Goal: Book appointment/travel/reservation

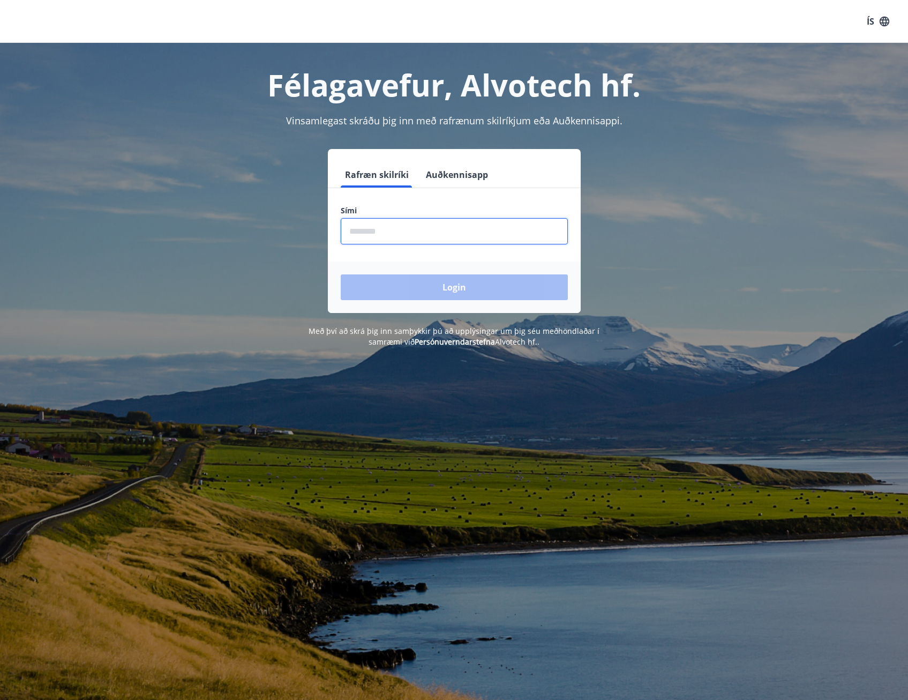
click at [394, 229] on input "phone" at bounding box center [454, 231] width 227 height 26
click at [321, 260] on div "Rafræn skilríki Auðkennisapp Sími ​ Login" at bounding box center [454, 231] width 746 height 164
click at [406, 223] on input "phone" at bounding box center [454, 231] width 227 height 26
type input "********"
click at [446, 282] on button "Login" at bounding box center [454, 287] width 227 height 26
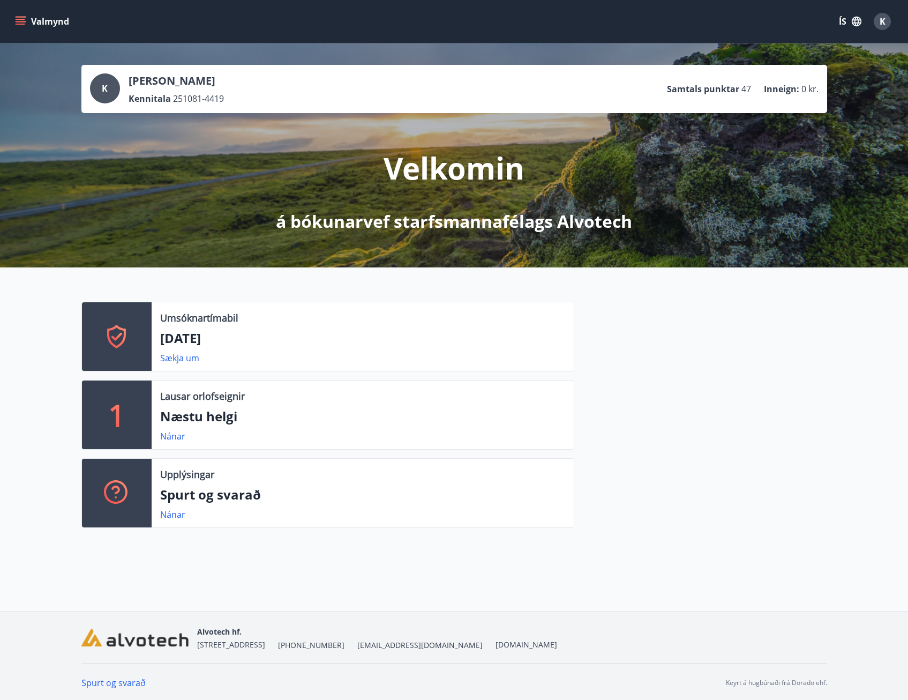
scroll to position [2, 0]
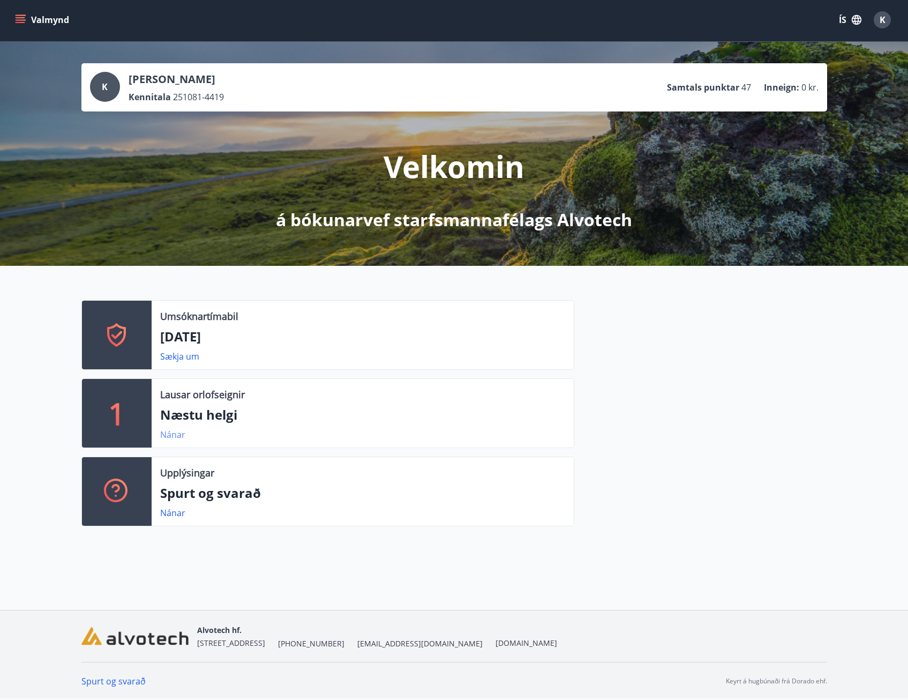
click at [173, 433] on link "Nánar" at bounding box center [172, 435] width 25 height 12
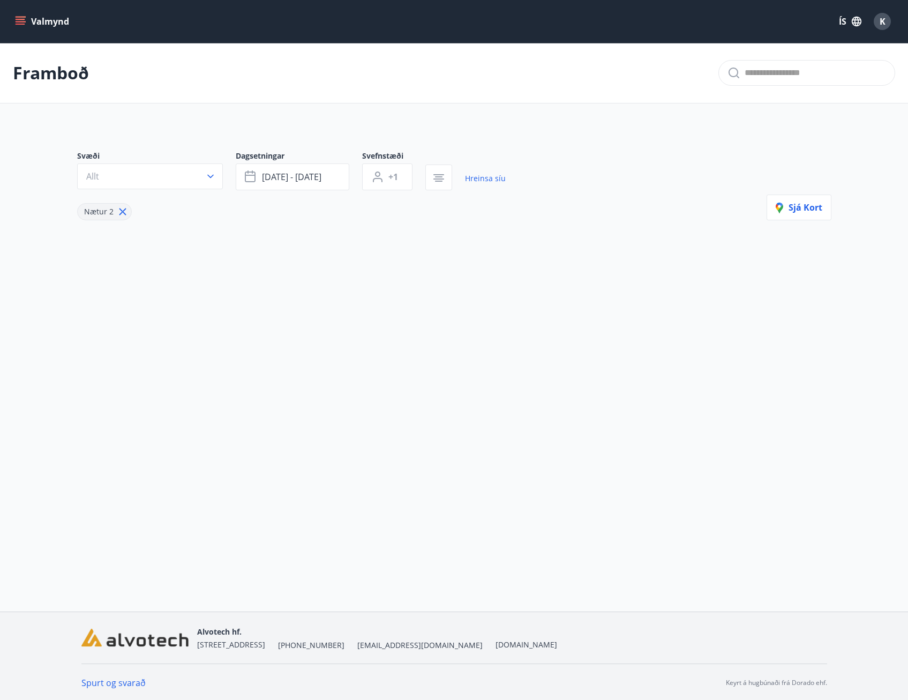
type input "*"
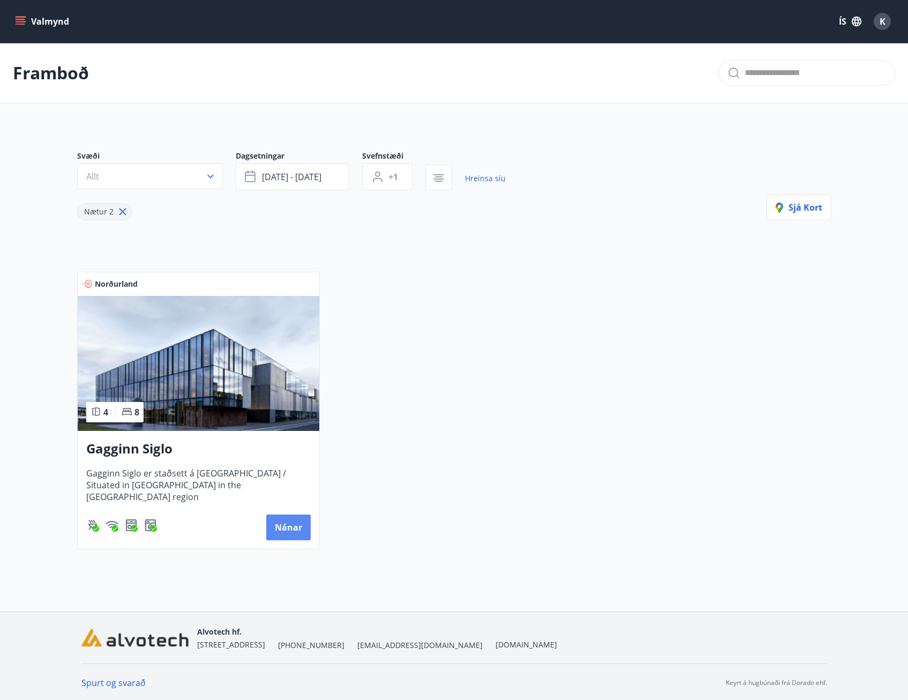
click at [289, 528] on button "Nánar" at bounding box center [288, 527] width 44 height 26
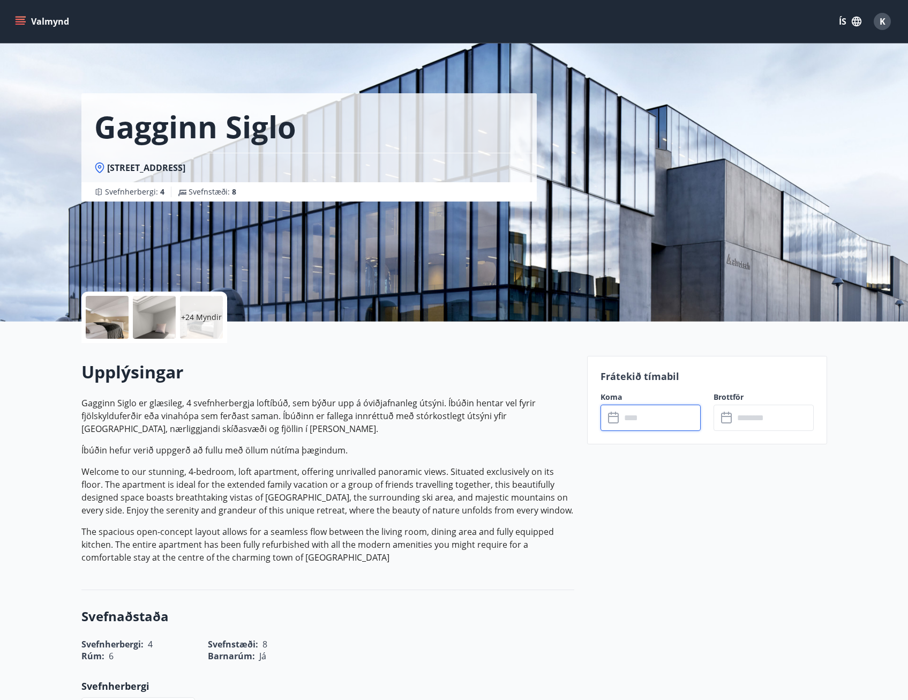
click at [642, 417] on input "text" at bounding box center [661, 417] width 80 height 26
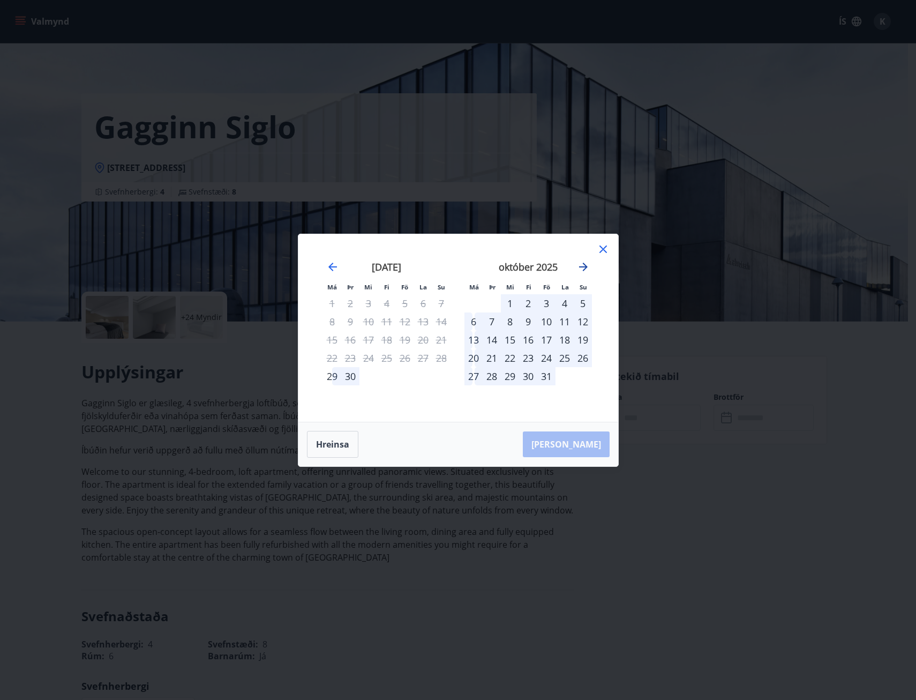
click at [588, 268] on icon "Move forward to switch to the next month." at bounding box center [583, 266] width 13 height 13
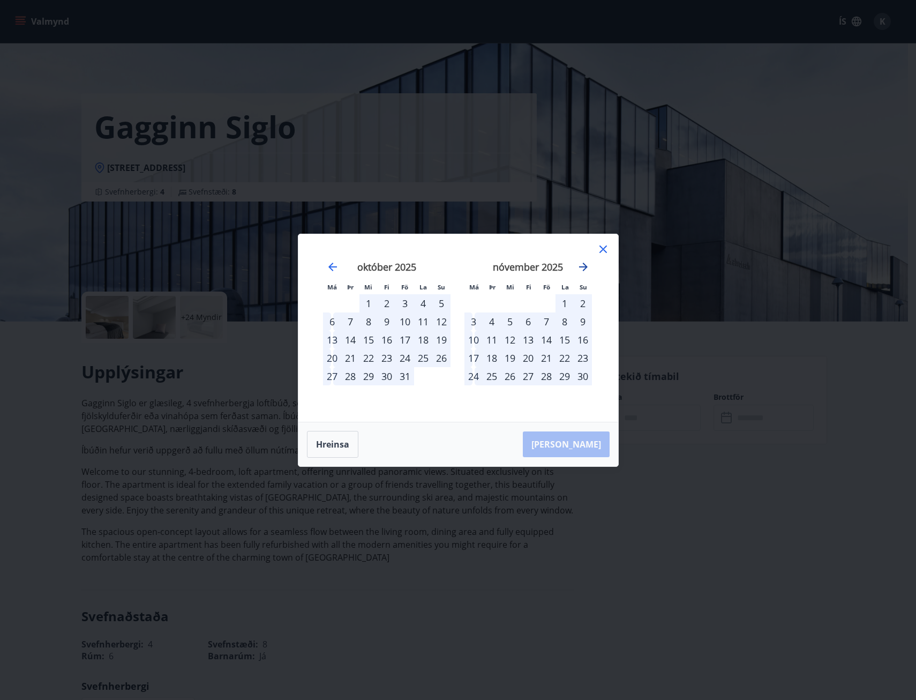
click at [582, 268] on icon "Move forward to switch to the next month." at bounding box center [583, 266] width 13 height 13
click at [582, 263] on icon "Move forward to switch to the next month." at bounding box center [583, 266] width 13 height 13
click at [586, 266] on icon "Move forward to switch to the next month." at bounding box center [583, 267] width 9 height 9
click at [605, 248] on icon at bounding box center [603, 249] width 13 height 13
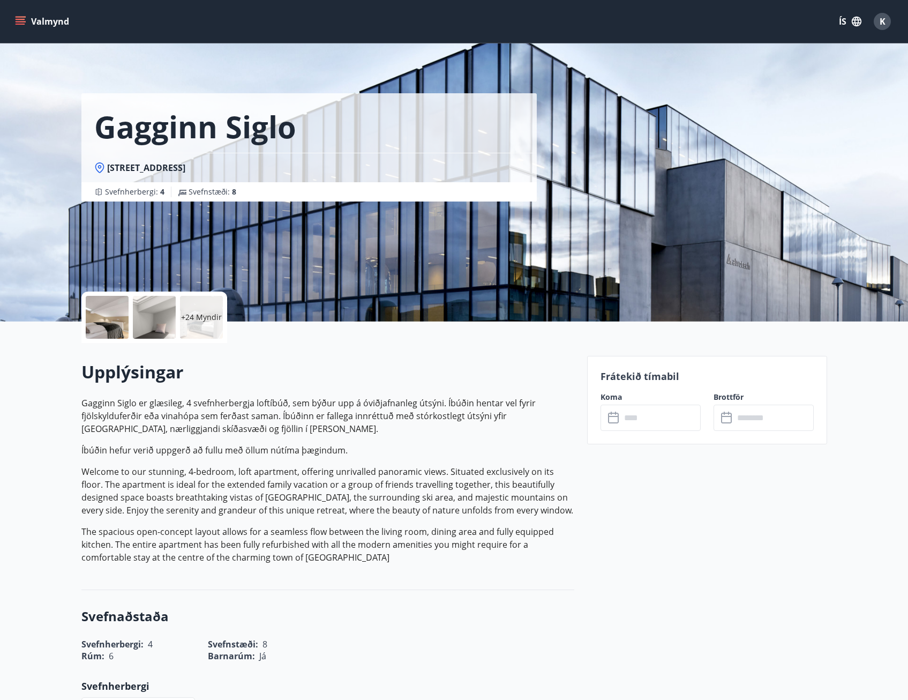
drag, startPoint x: 626, startPoint y: 531, endPoint x: 636, endPoint y: 267, distance: 264.9
click at [21, 21] on icon "menu" at bounding box center [22, 21] width 12 height 1
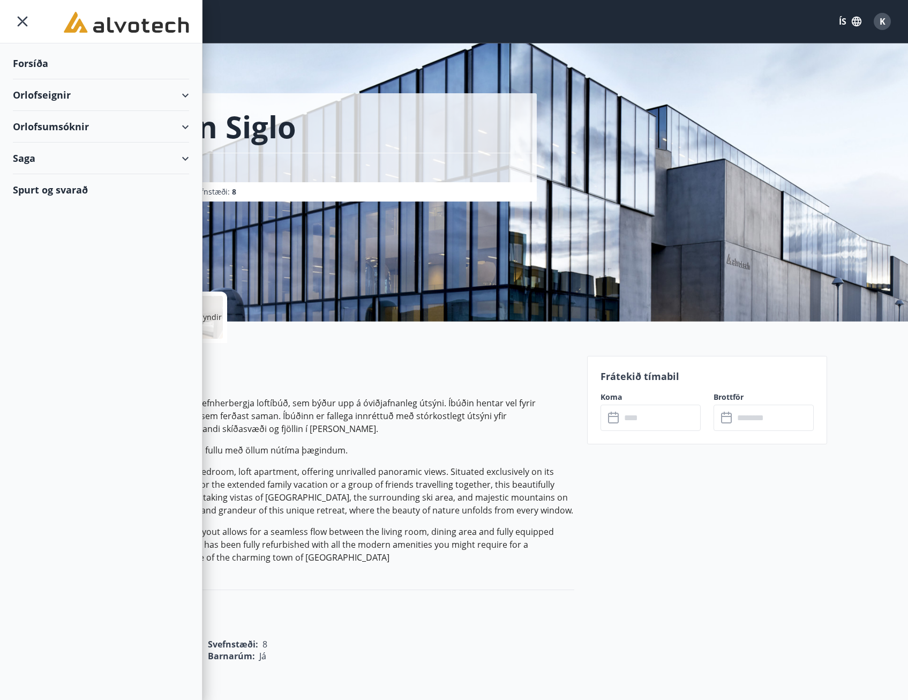
click at [167, 95] on div "Orlofseignir" at bounding box center [101, 95] width 176 height 32
click at [178, 166] on div "Orlofsumsóknir" at bounding box center [101, 172] width 176 height 32
click at [61, 197] on div "[DATE]" at bounding box center [100, 199] width 159 height 23
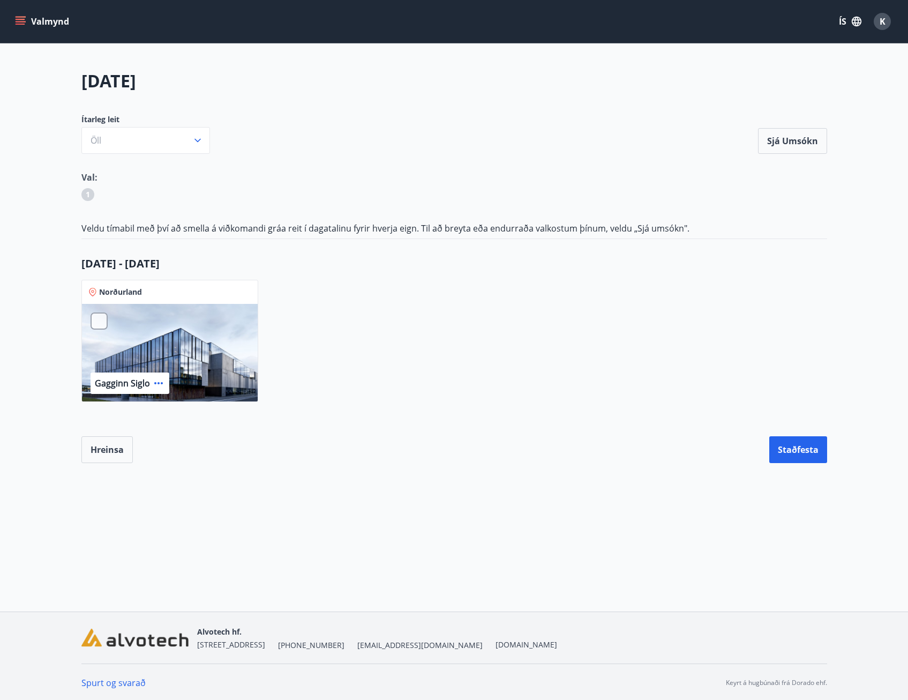
click at [100, 322] on div at bounding box center [99, 320] width 17 height 17
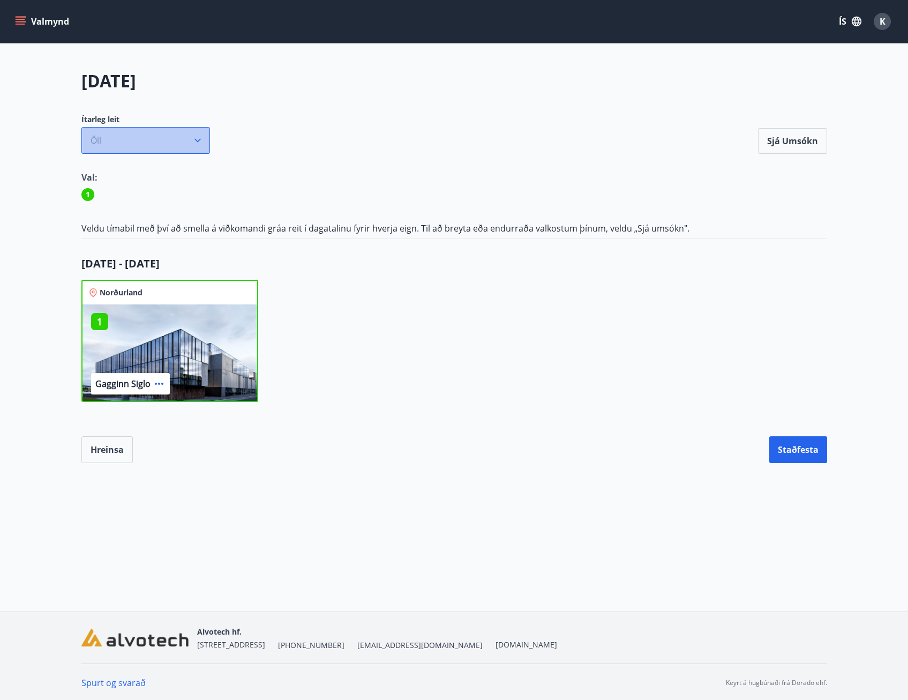
click at [205, 140] on button "Öll" at bounding box center [145, 140] width 129 height 27
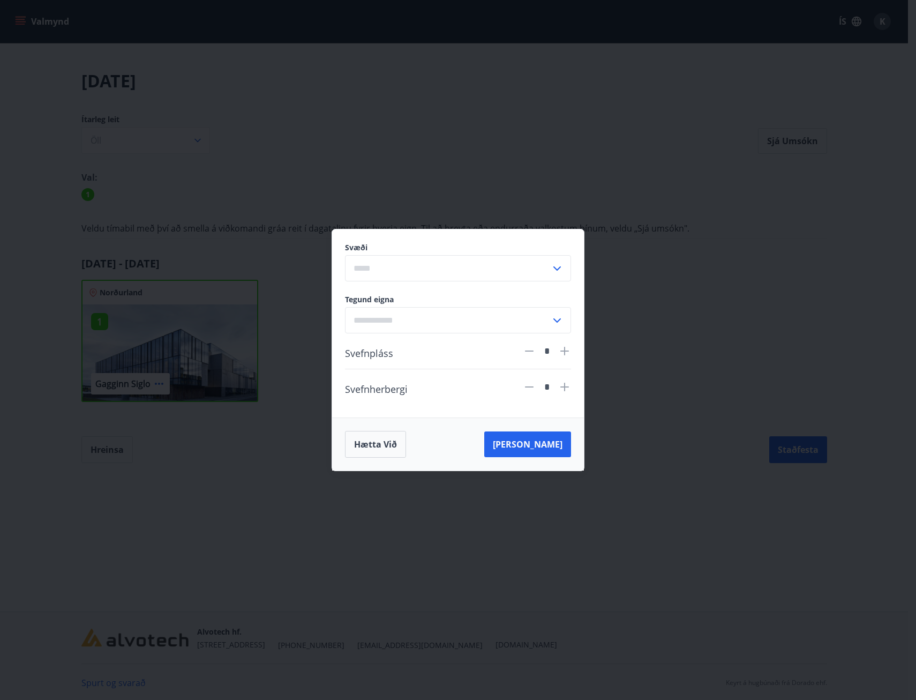
click at [557, 273] on icon at bounding box center [557, 268] width 13 height 13
click at [383, 439] on button "Hætta við" at bounding box center [375, 444] width 61 height 27
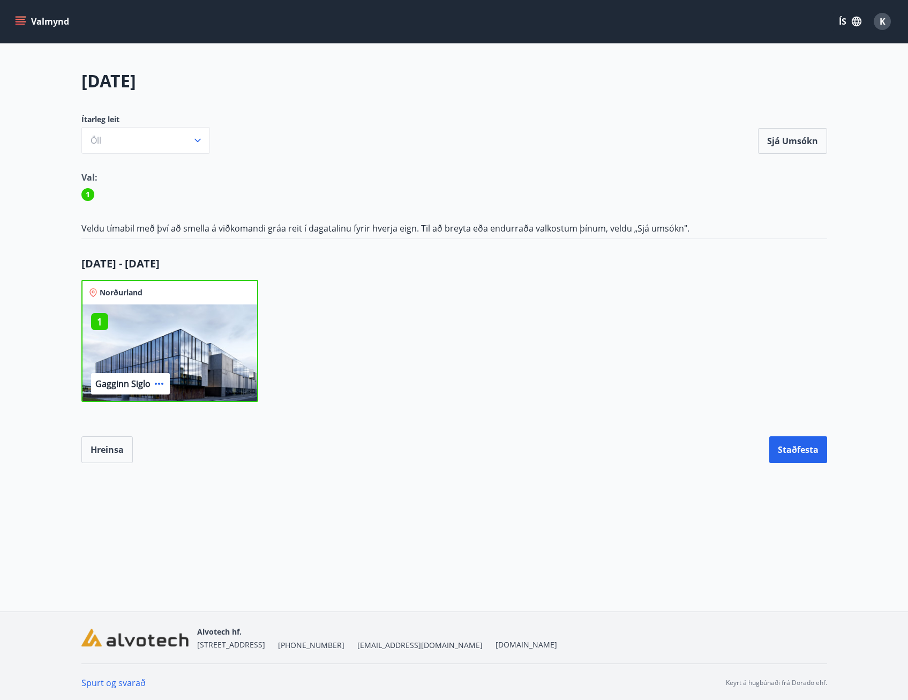
click at [98, 317] on p "1" at bounding box center [99, 321] width 17 height 14
